Goal: Information Seeking & Learning: Learn about a topic

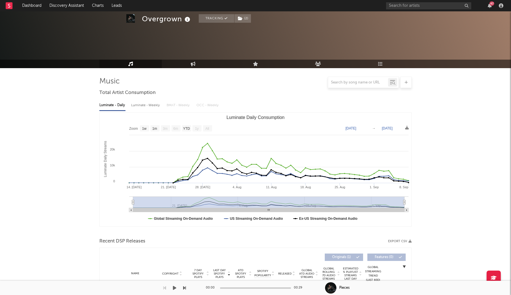
select select "1w"
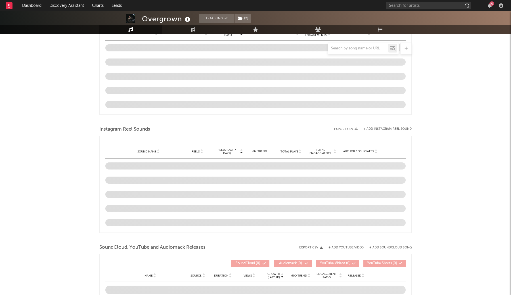
select select "1w"
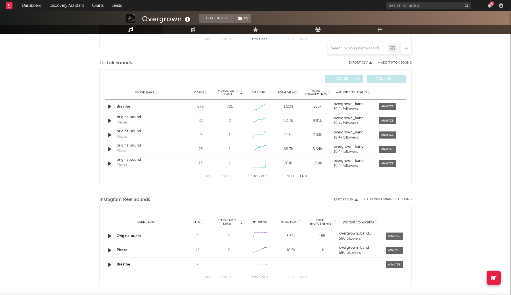
scroll to position [272, 0]
click at [385, 108] on div at bounding box center [387, 107] width 12 height 4
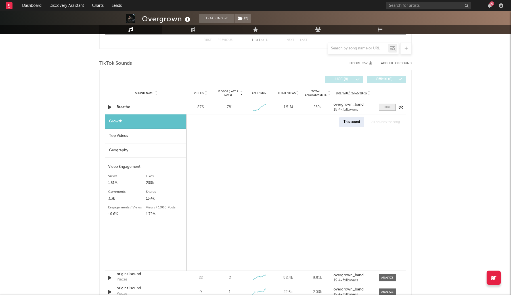
select select "1w"
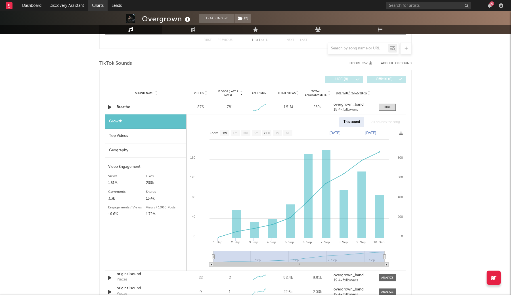
click at [470, 172] on div "Overgrown Tracking ( 2 ) Dominican Republic | Breakcore Edit Tracking ( 2 ) Ema…" at bounding box center [255, 186] width 511 height 895
click at [437, 55] on div "Overgrown Tracking ( 2 ) Dominican Republic | Breakcore Edit Tracking ( 2 ) Ema…" at bounding box center [255, 186] width 511 height 895
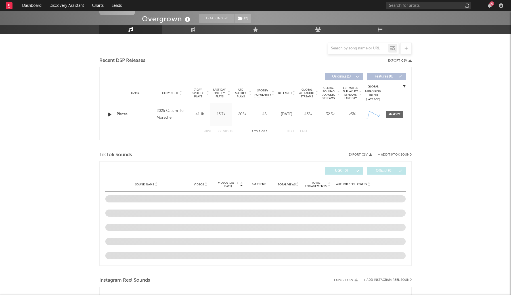
scroll to position [136, 0]
select select "1w"
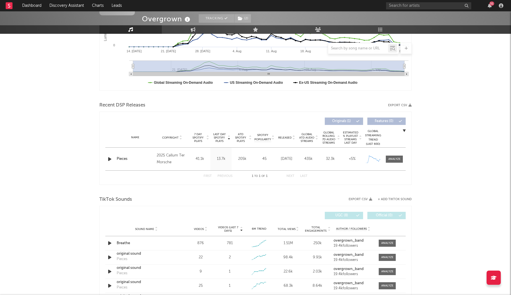
click at [392, 163] on div "Name Pieces Copyright 2025 Callum Ter Morsche Label Callum Ter Morsche Album Na…" at bounding box center [255, 159] width 300 height 23
click at [392, 158] on div at bounding box center [394, 159] width 12 height 4
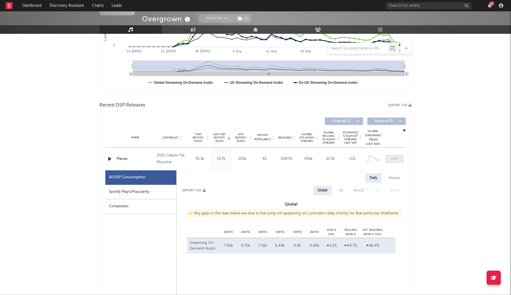
select select "1w"
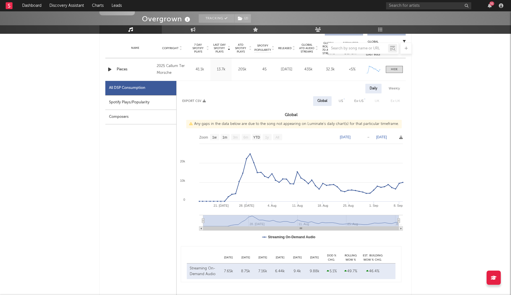
scroll to position [226, 0]
click at [395, 84] on div "Weekly" at bounding box center [394, 88] width 20 height 10
select select "1w"
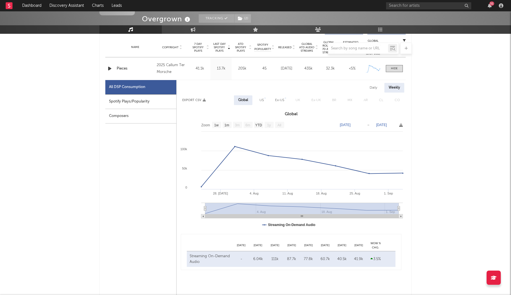
click at [376, 84] on div "Daily" at bounding box center [373, 88] width 16 height 10
select select "1w"
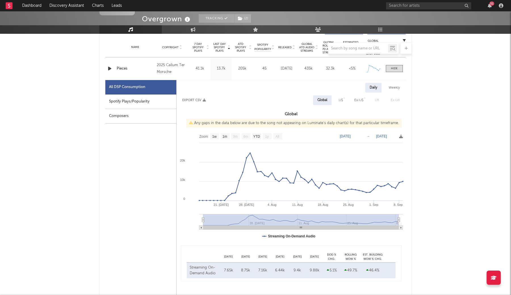
click at [343, 99] on div "US" at bounding box center [341, 100] width 4 height 7
select select "1w"
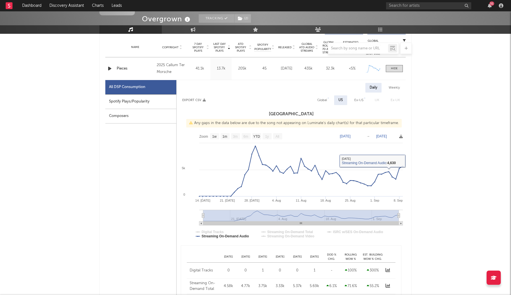
click at [325, 96] on div "Global" at bounding box center [322, 100] width 18 height 10
select select "1w"
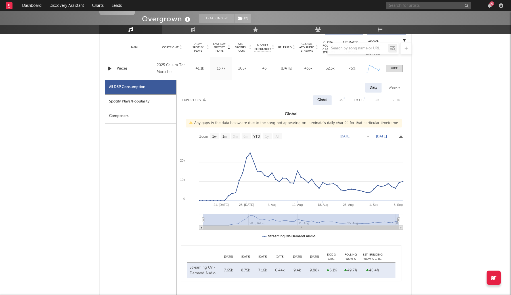
click at [400, 7] on input "text" at bounding box center [428, 5] width 85 height 7
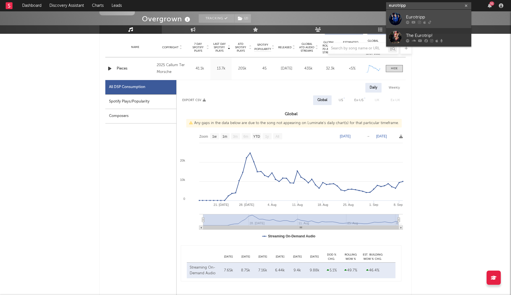
type input "eurotripp"
click at [403, 21] on link "Eurotripp" at bounding box center [428, 19] width 85 height 18
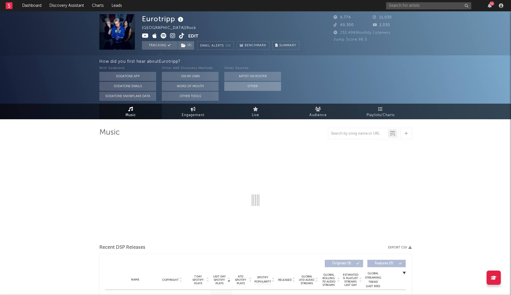
select select "1w"
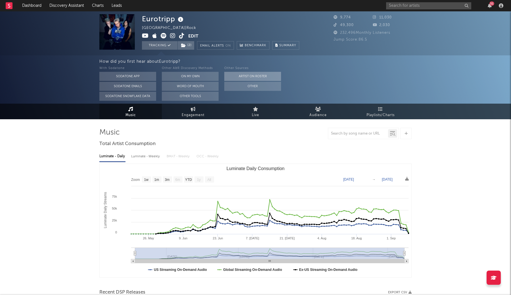
click at [243, 76] on button "Artist on Roster" at bounding box center [252, 76] width 57 height 9
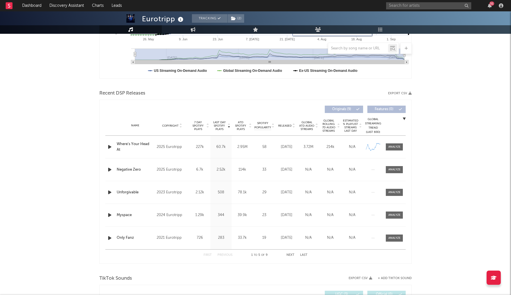
scroll to position [154, 0]
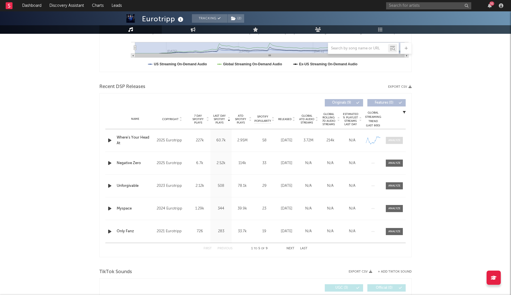
click at [393, 139] on div at bounding box center [394, 140] width 12 height 4
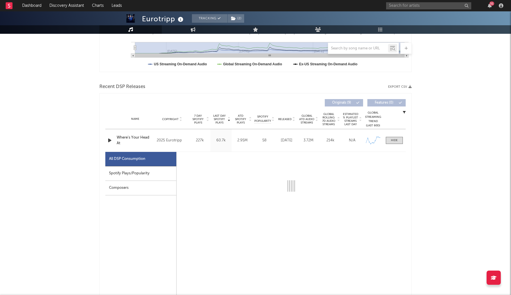
select select "1w"
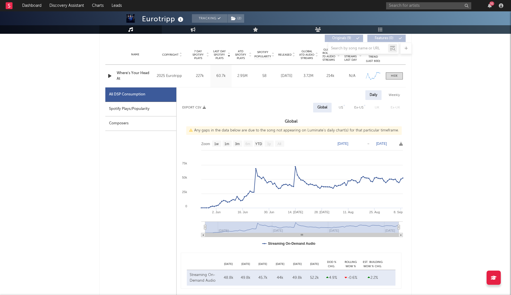
scroll to position [225, 0]
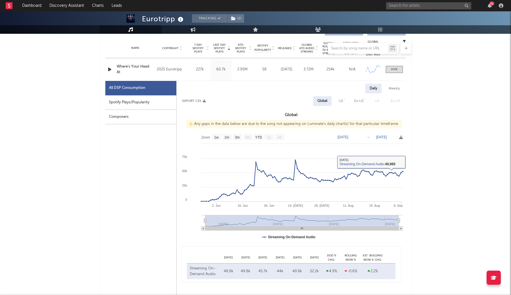
click at [340, 100] on div "US" at bounding box center [341, 101] width 4 height 7
select select "1w"
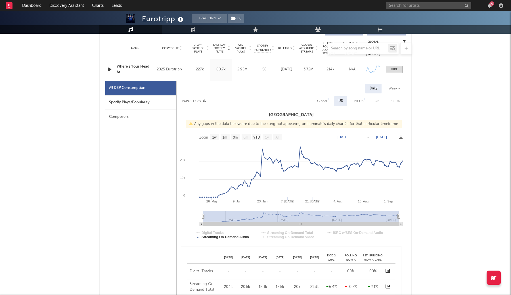
click at [326, 100] on div "Global" at bounding box center [322, 101] width 10 height 7
select select "1w"
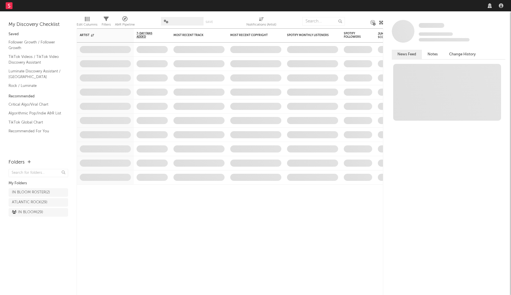
click at [409, 7] on nav "Dashboard Discovery Assistant Charts Leads" at bounding box center [255, 5] width 511 height 11
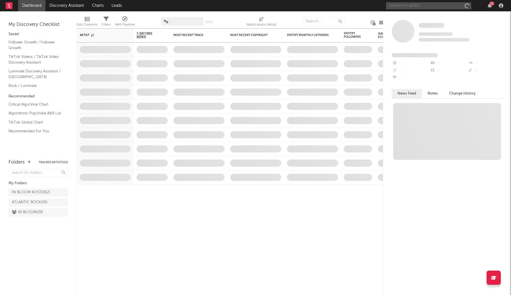
click at [409, 7] on input "text" at bounding box center [428, 5] width 85 height 7
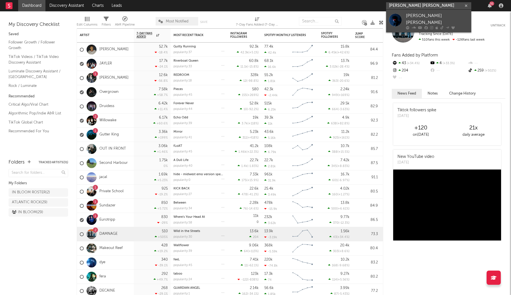
type input "[PERSON_NAME] [PERSON_NAME]"
click at [406, 19] on div "[PERSON_NAME] [PERSON_NAME]" at bounding box center [437, 19] width 62 height 14
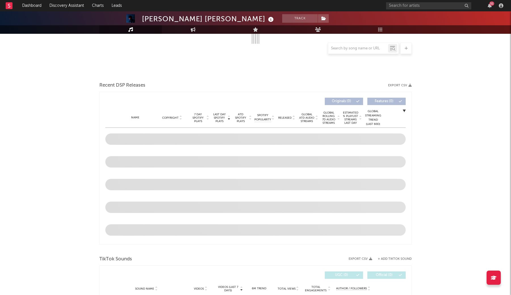
scroll to position [112, 0]
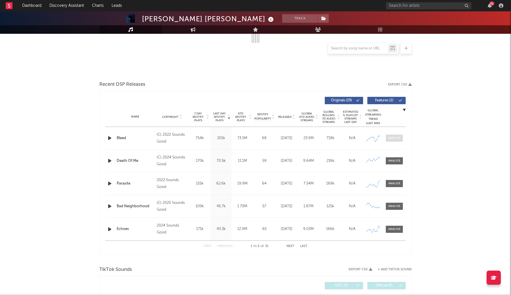
click at [394, 135] on span at bounding box center [394, 138] width 17 height 7
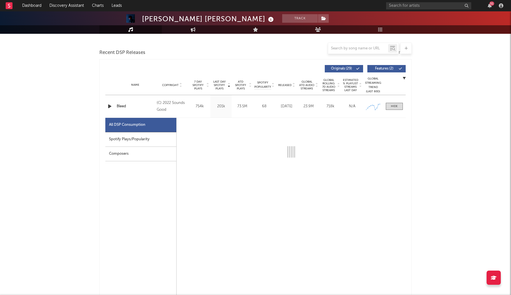
scroll to position [148, 0]
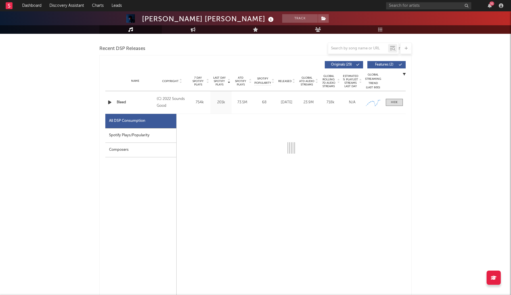
select select "6m"
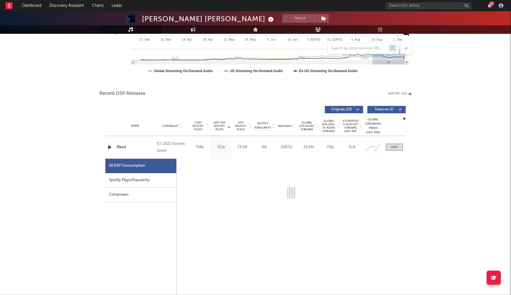
scroll to position [209, 0]
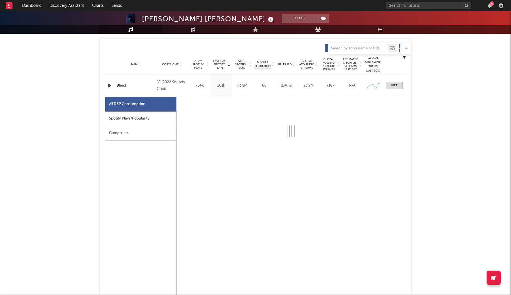
select select "6m"
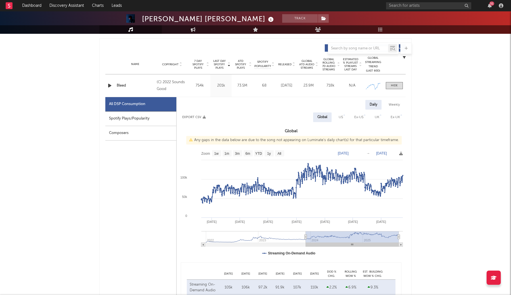
drag, startPoint x: 372, startPoint y: 238, endPoint x: 300, endPoint y: 241, distance: 71.9
click at [300, 241] on g at bounding box center [301, 239] width 201 height 16
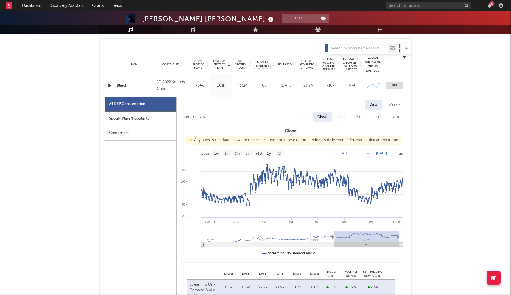
type input "[DATE]"
select select "1y"
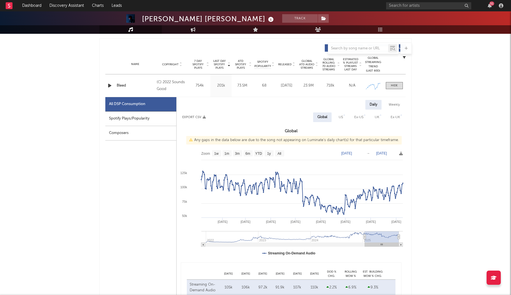
type input "[DATE]"
select select "6m"
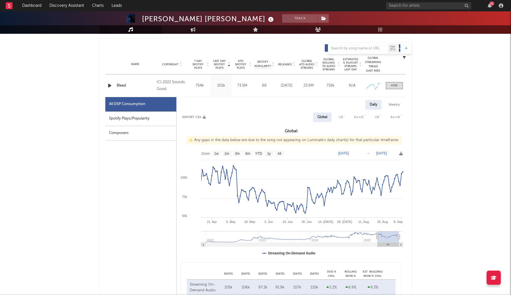
type input "[DATE]"
drag, startPoint x: 300, startPoint y: 238, endPoint x: 378, endPoint y: 233, distance: 77.9
click at [378, 233] on g at bounding box center [301, 239] width 201 height 16
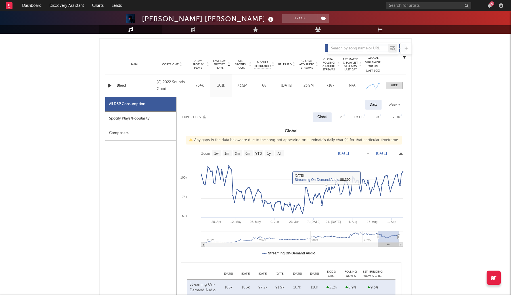
click at [397, 104] on div "Weekly" at bounding box center [394, 105] width 20 height 10
select select "6m"
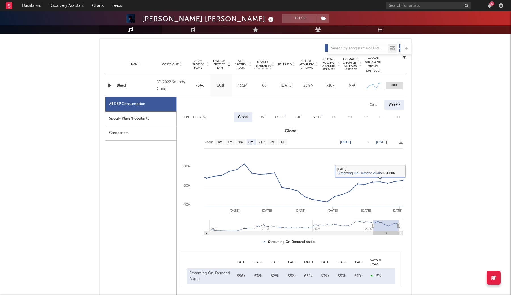
type input "[DATE]"
select select "6m"
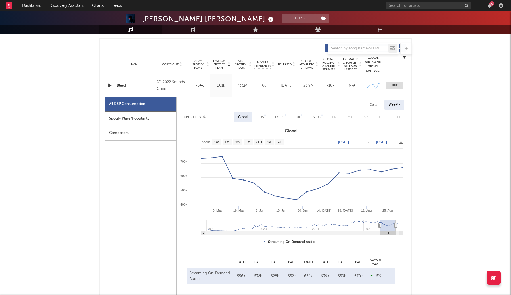
type input "[DATE]"
select select "3m"
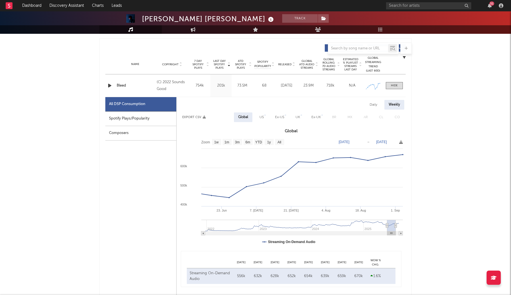
type input "[DATE]"
select select "3m"
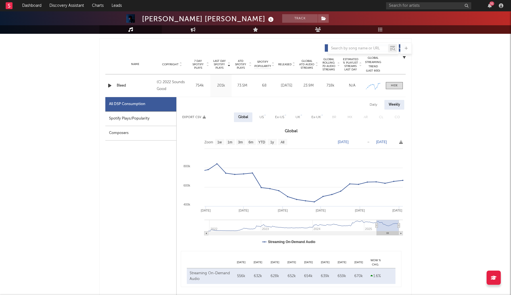
type input "[DATE]"
select select "6m"
type input "[DATE]"
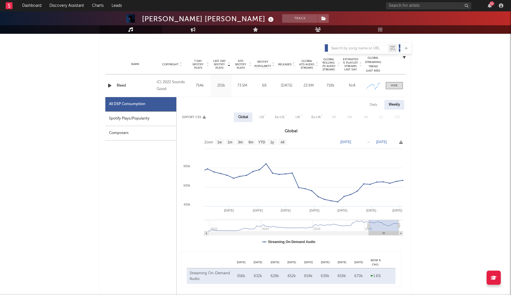
drag, startPoint x: 372, startPoint y: 226, endPoint x: 369, endPoint y: 228, distance: 4.1
click at [369, 228] on g at bounding box center [303, 228] width 198 height 16
click at [378, 107] on div "Daily" at bounding box center [373, 105] width 16 height 10
select select "6m"
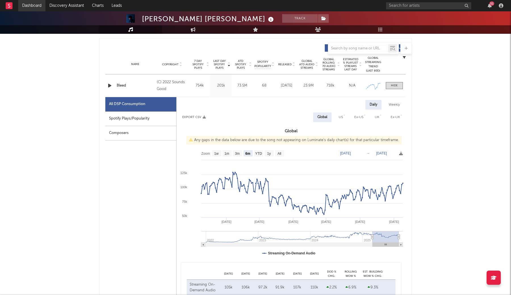
click at [33, 8] on link "Dashboard" at bounding box center [31, 5] width 27 height 11
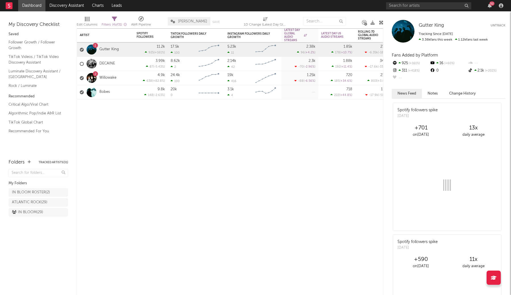
click at [35, 7] on link "Dashboard" at bounding box center [31, 5] width 27 height 11
click at [391, 1] on div "52" at bounding box center [445, 5] width 119 height 11
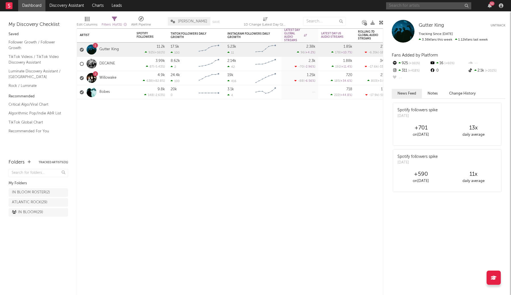
click at [394, 6] on input "text" at bounding box center [428, 5] width 85 height 7
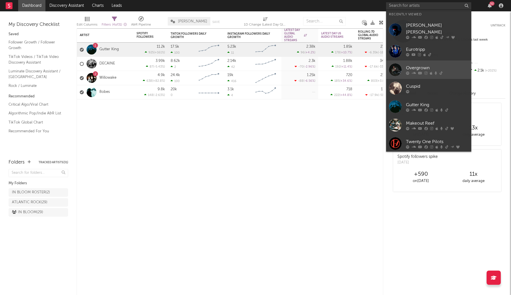
click at [424, 64] on div "Overgrown" at bounding box center [437, 67] width 62 height 7
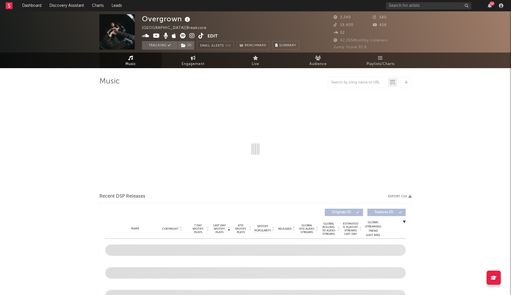
select select "1w"
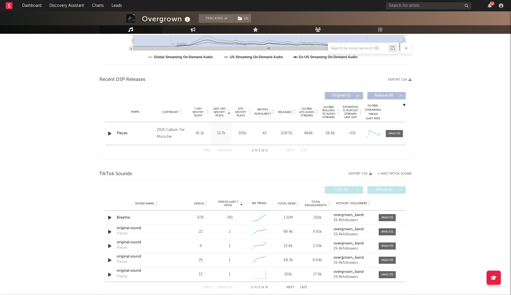
scroll to position [210, 0]
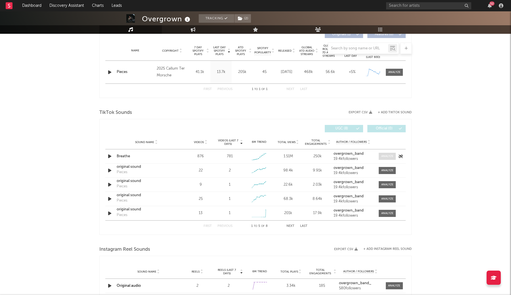
click at [384, 157] on div at bounding box center [387, 156] width 12 height 4
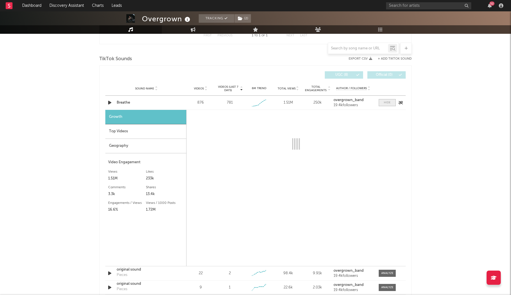
select select "1w"
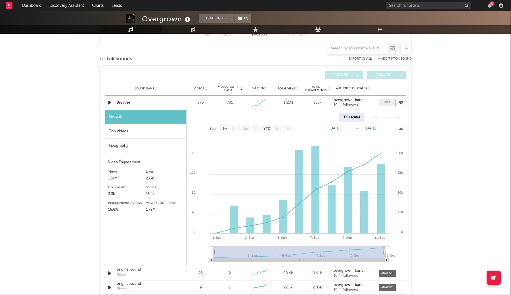
scroll to position [290, 0]
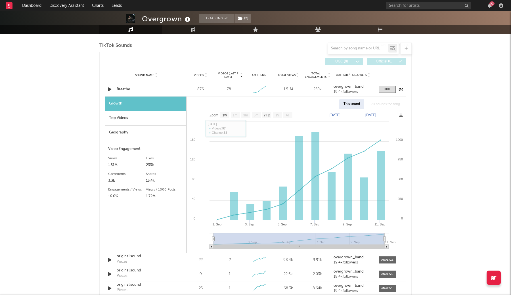
click at [124, 89] on div "Breathe" at bounding box center [146, 90] width 59 height 6
click at [30, 9] on link "Dashboard" at bounding box center [31, 5] width 27 height 11
